Goal: Use online tool/utility: Use online tool/utility

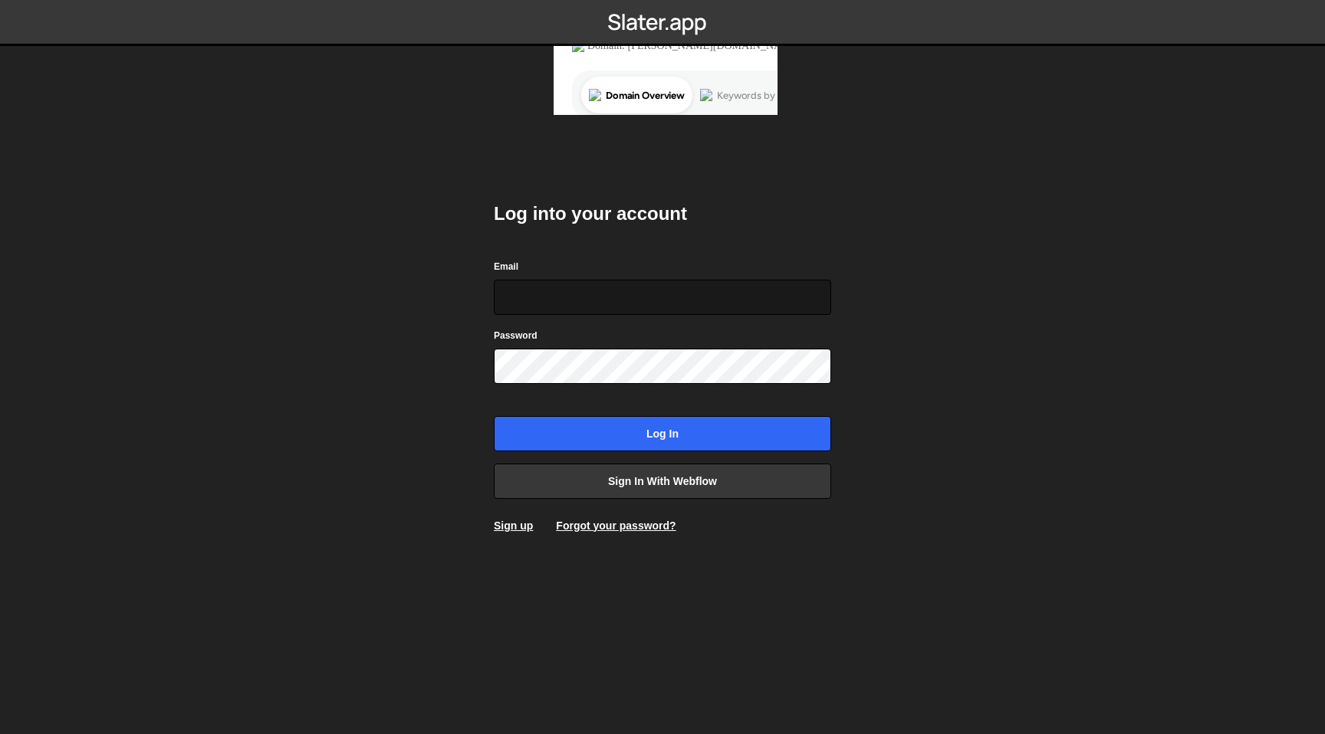
click at [688, 303] on input "Email" at bounding box center [662, 297] width 337 height 35
click at [678, 486] on link "Sign in with Webflow" at bounding box center [662, 481] width 337 height 35
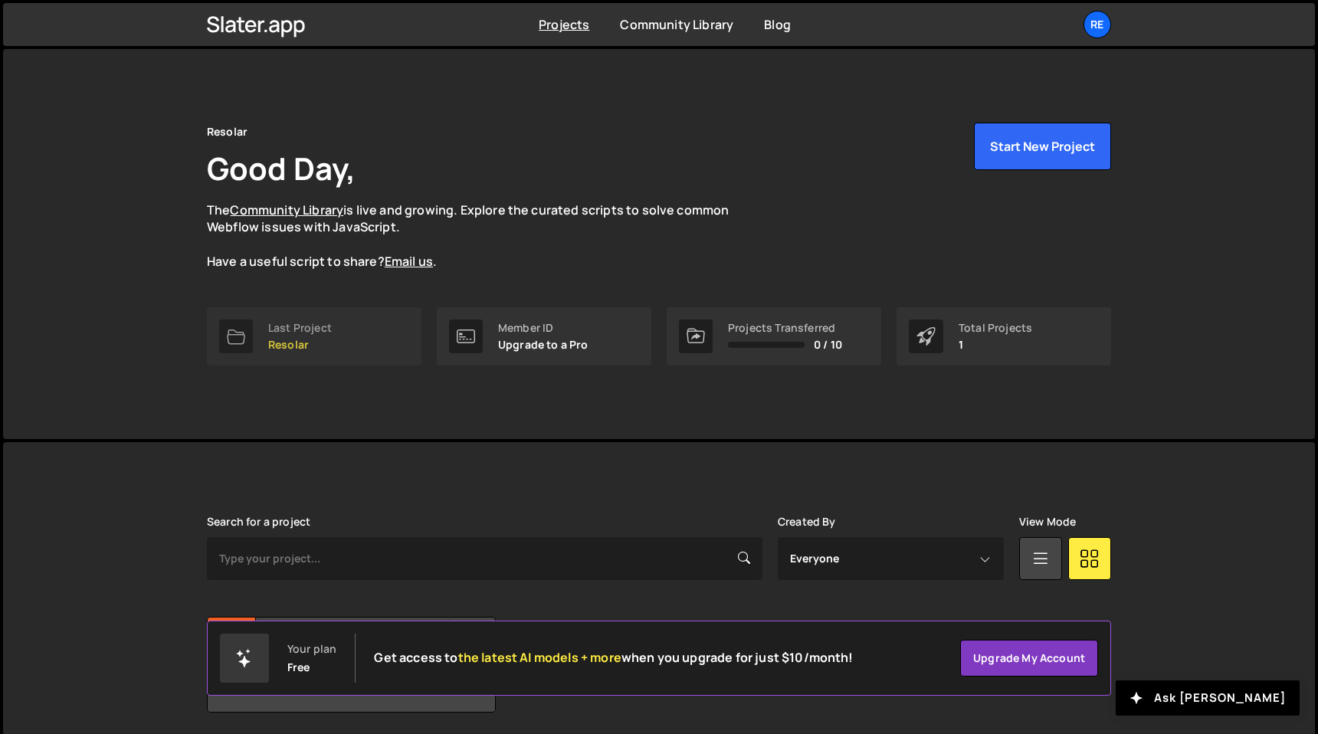
click at [358, 343] on link "Last Project Resolar" at bounding box center [314, 336] width 215 height 58
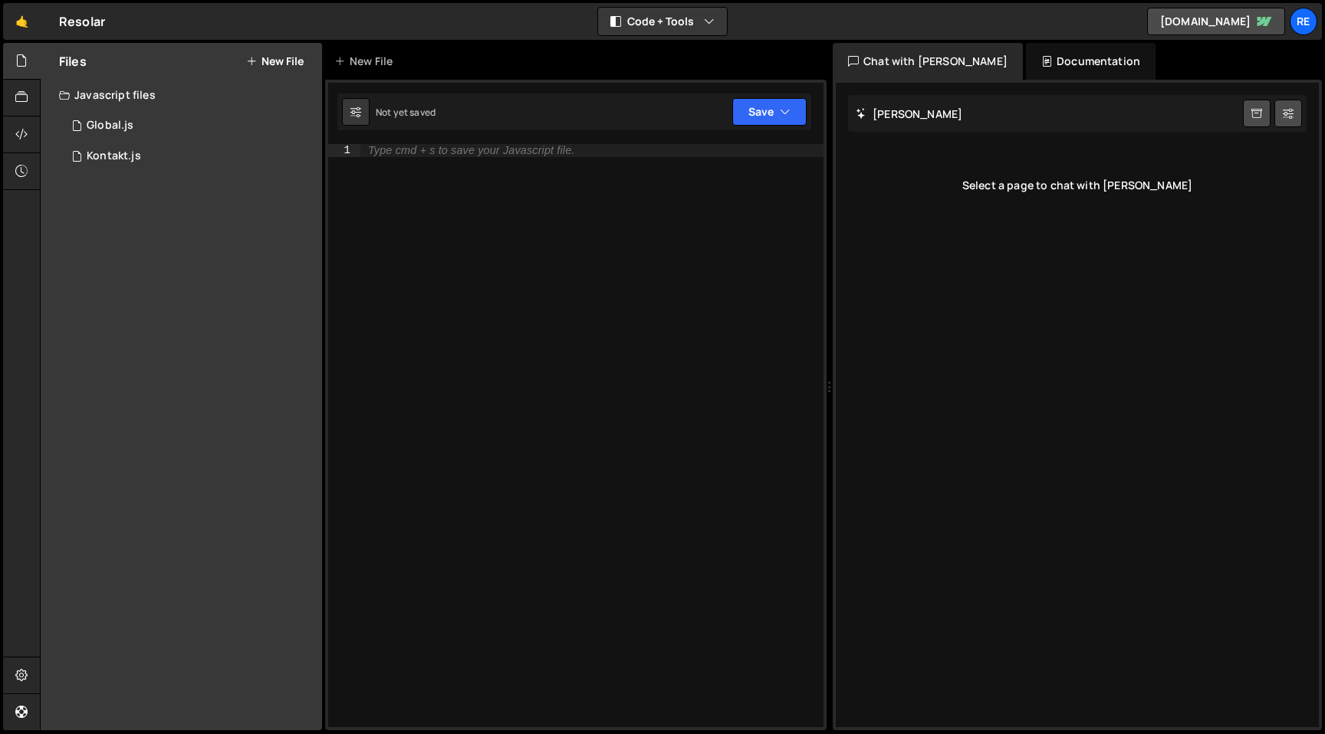
click at [944, 118] on div "[PERSON_NAME] Start new chat" at bounding box center [1077, 113] width 458 height 37
click at [161, 165] on div "1 Kontakt.js 0" at bounding box center [190, 156] width 263 height 31
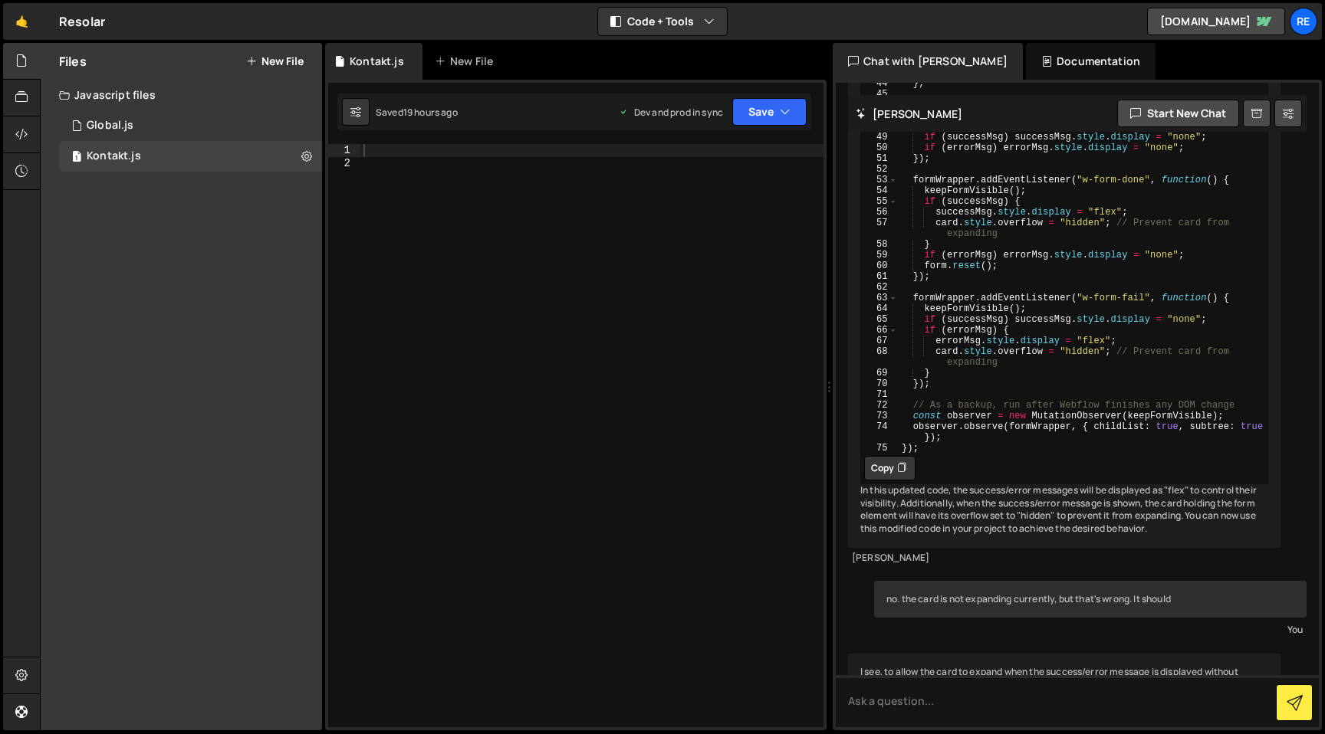
scroll to position [8116, 0]
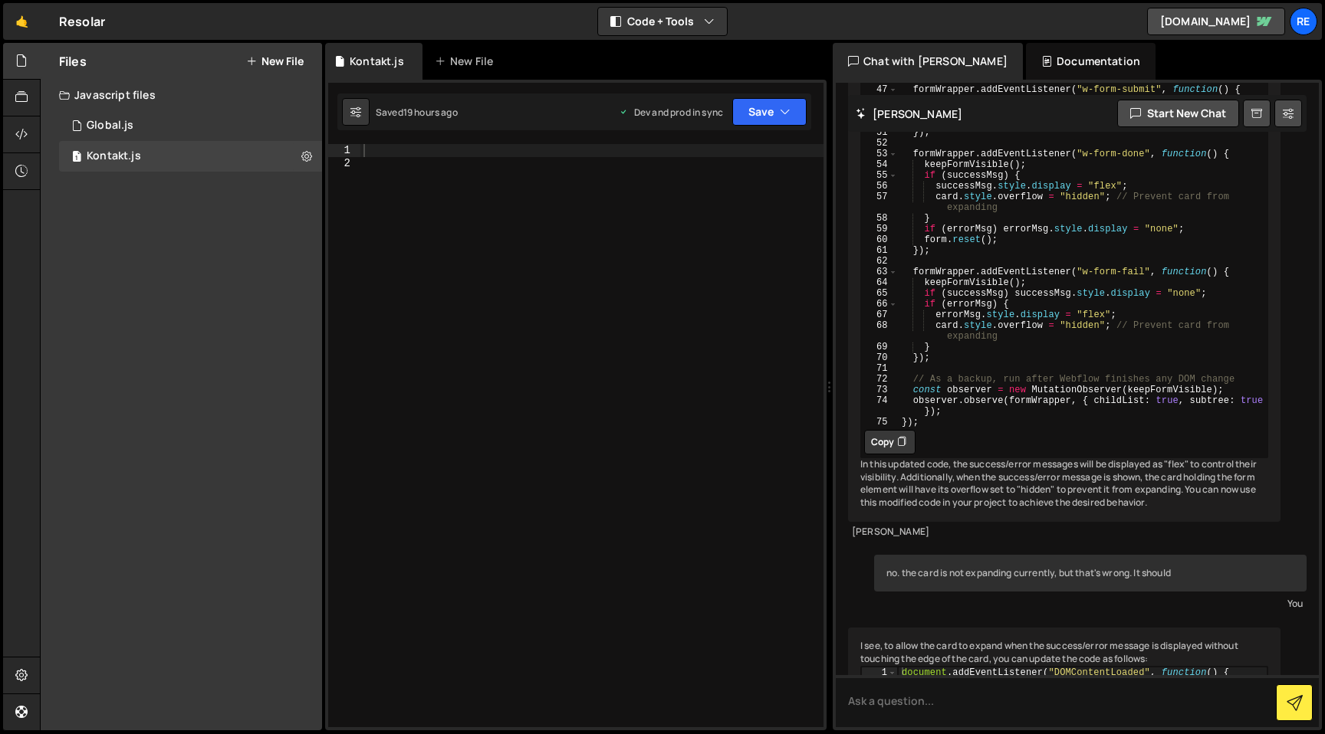
click at [928, 107] on div "[PERSON_NAME] Start new chat" at bounding box center [1077, 113] width 458 height 37
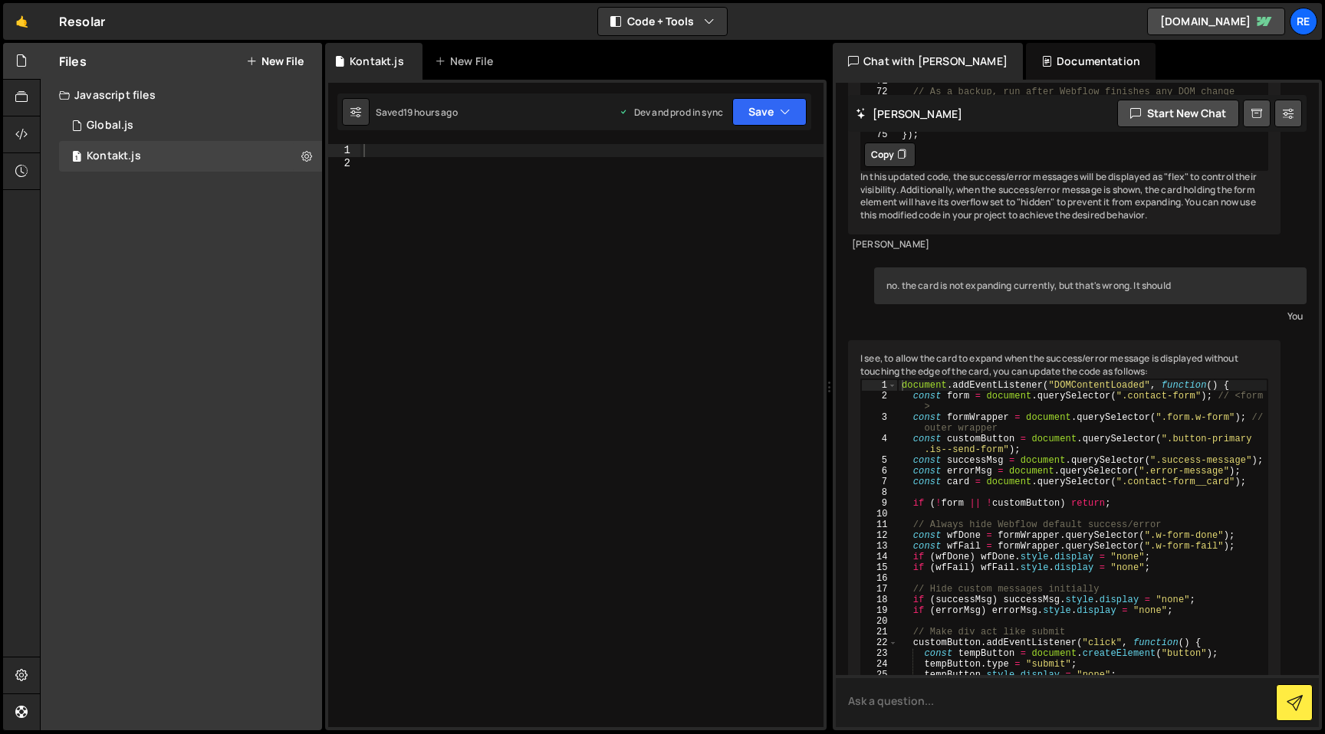
click at [891, 704] on textarea at bounding box center [1076, 701] width 483 height 52
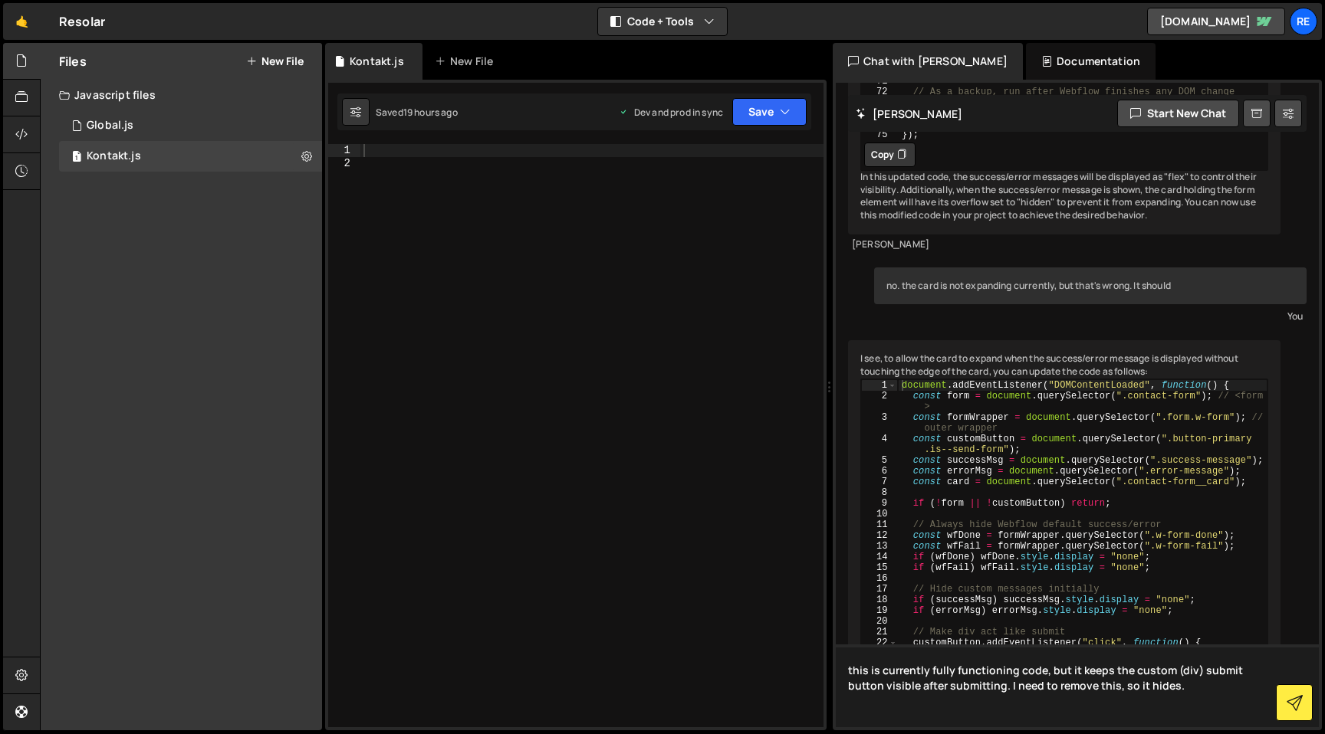
paste textarea "<script> document.addEventListener("DOMContentLoaded", function() { const form …"
type textarea "this is currently fully functioning code, but it keeps the custom (div) submit …"
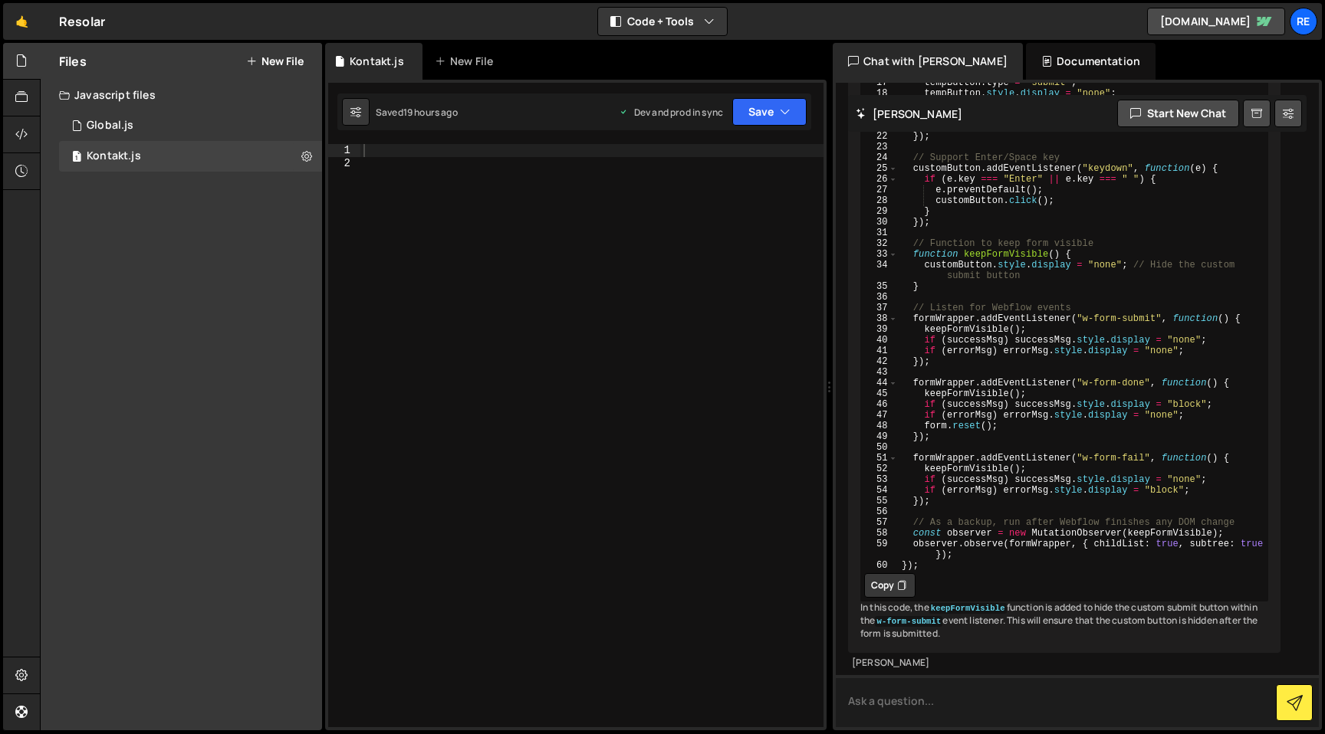
scroll to position [15074, 0]
click at [890, 573] on button "Copy" at bounding box center [889, 585] width 51 height 25
click at [922, 727] on textarea at bounding box center [1076, 701] width 483 height 52
type textarea "now it is hidden by default."
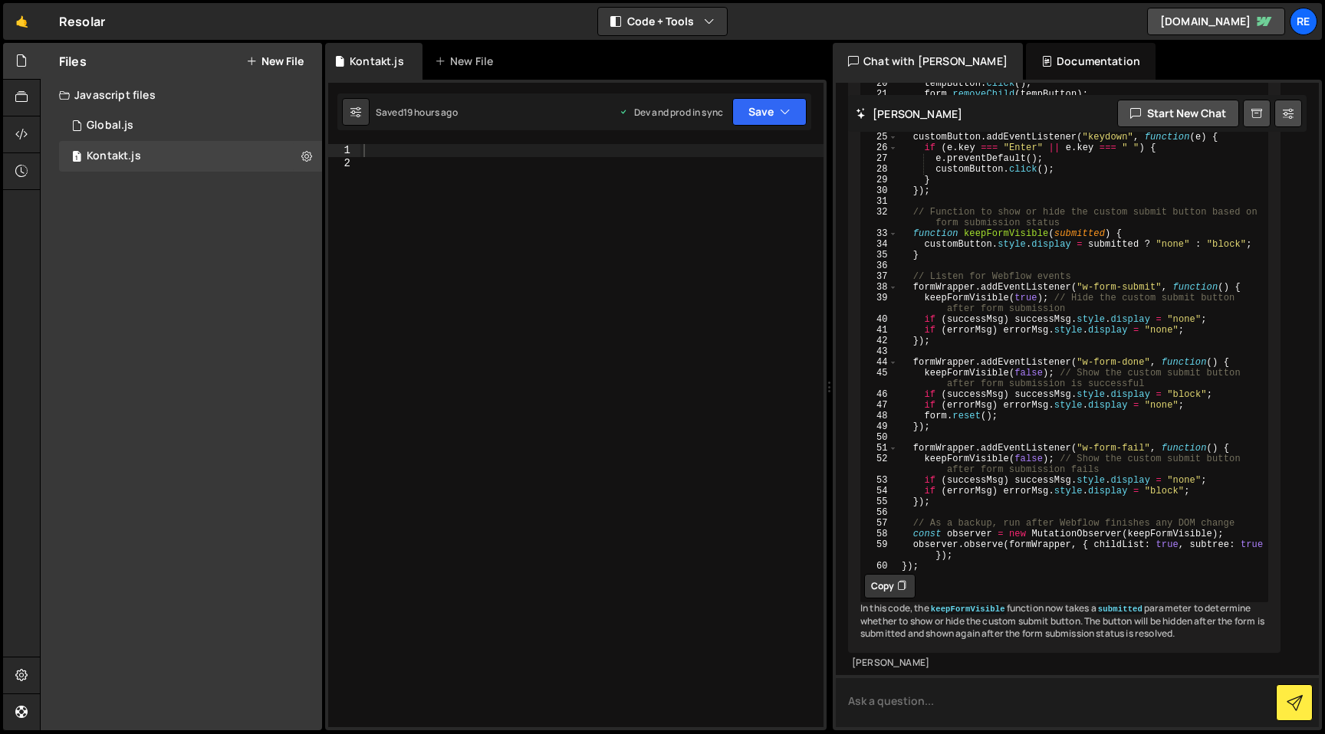
scroll to position [16103, 0]
click at [878, 574] on button "Copy" at bounding box center [889, 586] width 51 height 25
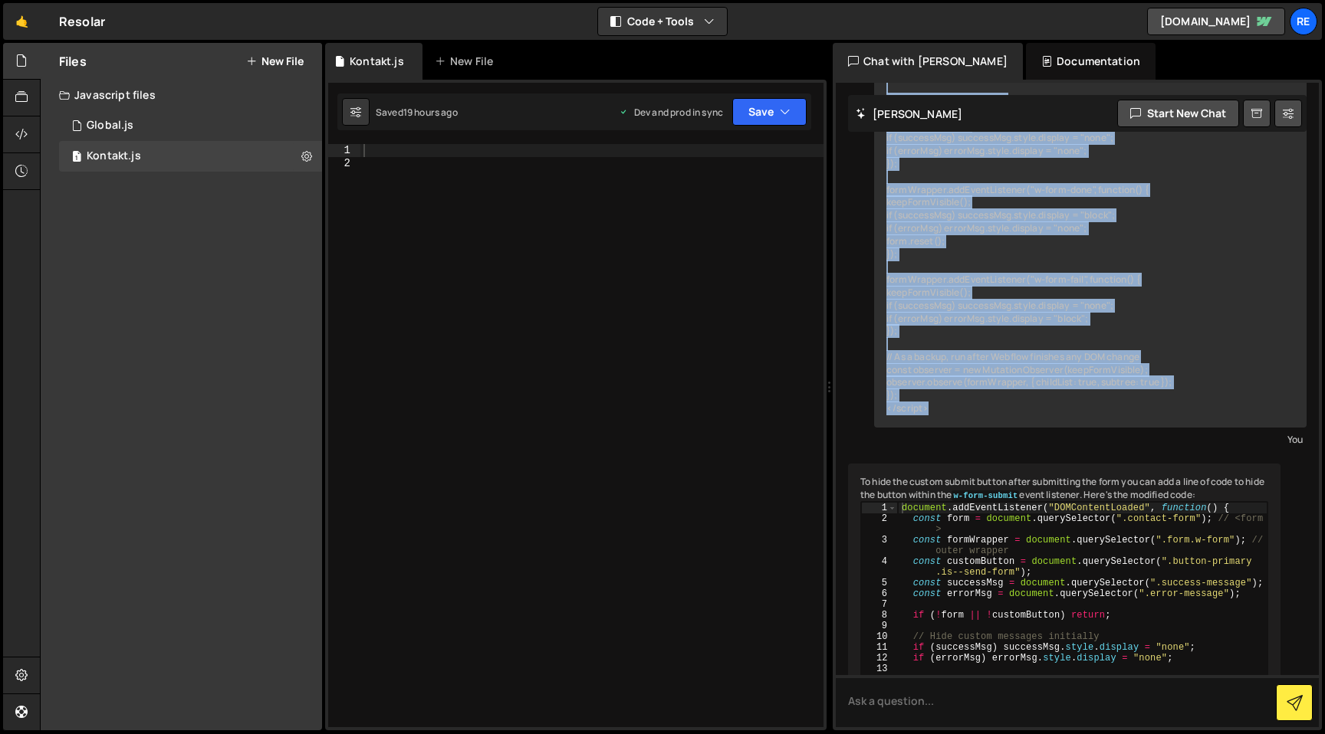
scroll to position [13850, 0]
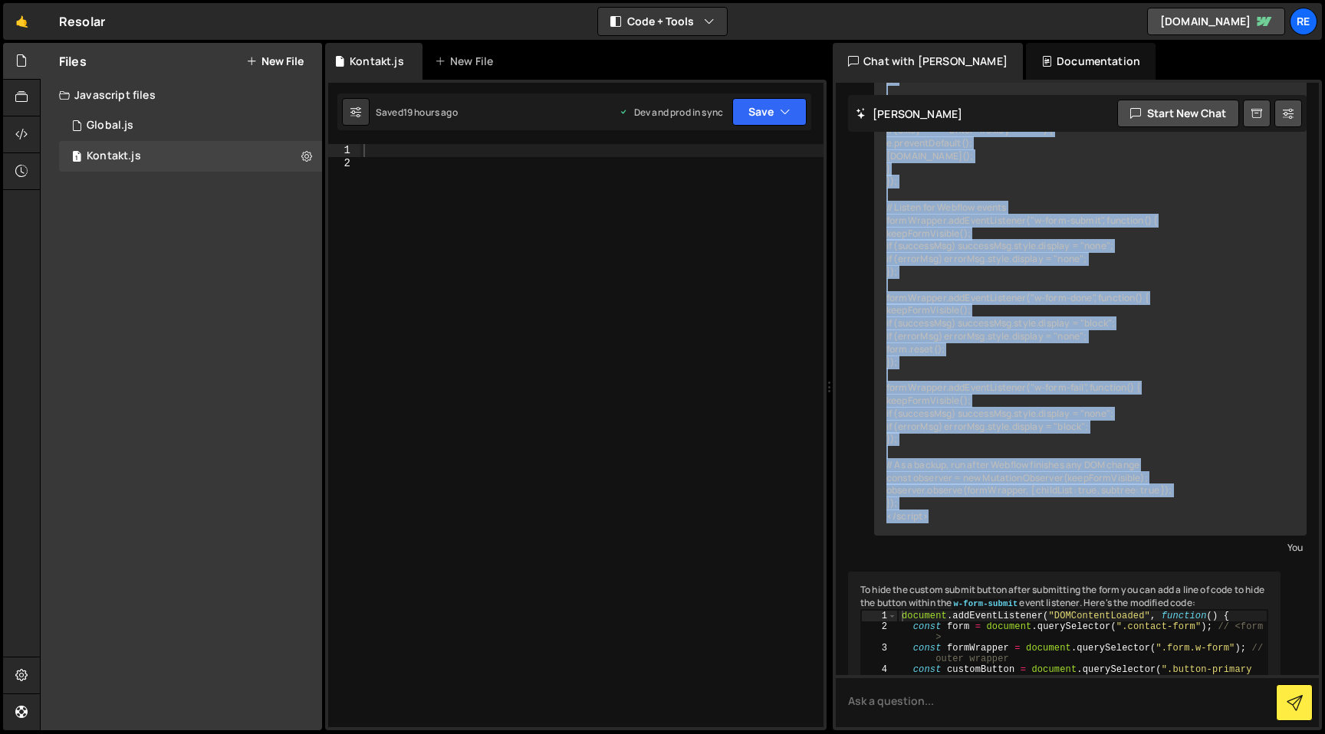
drag, startPoint x: 941, startPoint y: 416, endPoint x: 878, endPoint y: 262, distance: 166.4
click at [878, 262] on div "this is currently fully functioning code, but it keeps the custom (div) submit …" at bounding box center [1090, 137] width 432 height 797
copy div "<script> document.addEventListener("DOMContentLoaded", function() { const form …"
